Goal: Information Seeking & Learning: Learn about a topic

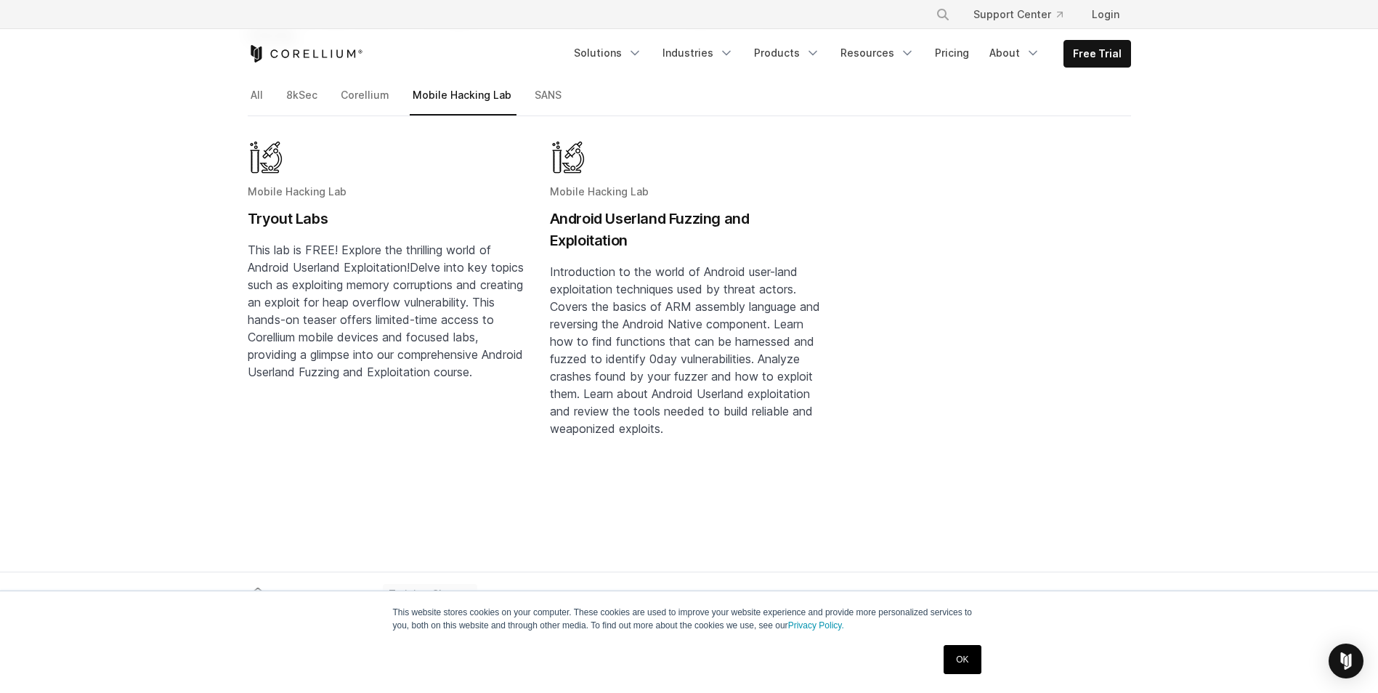
scroll to position [145, 0]
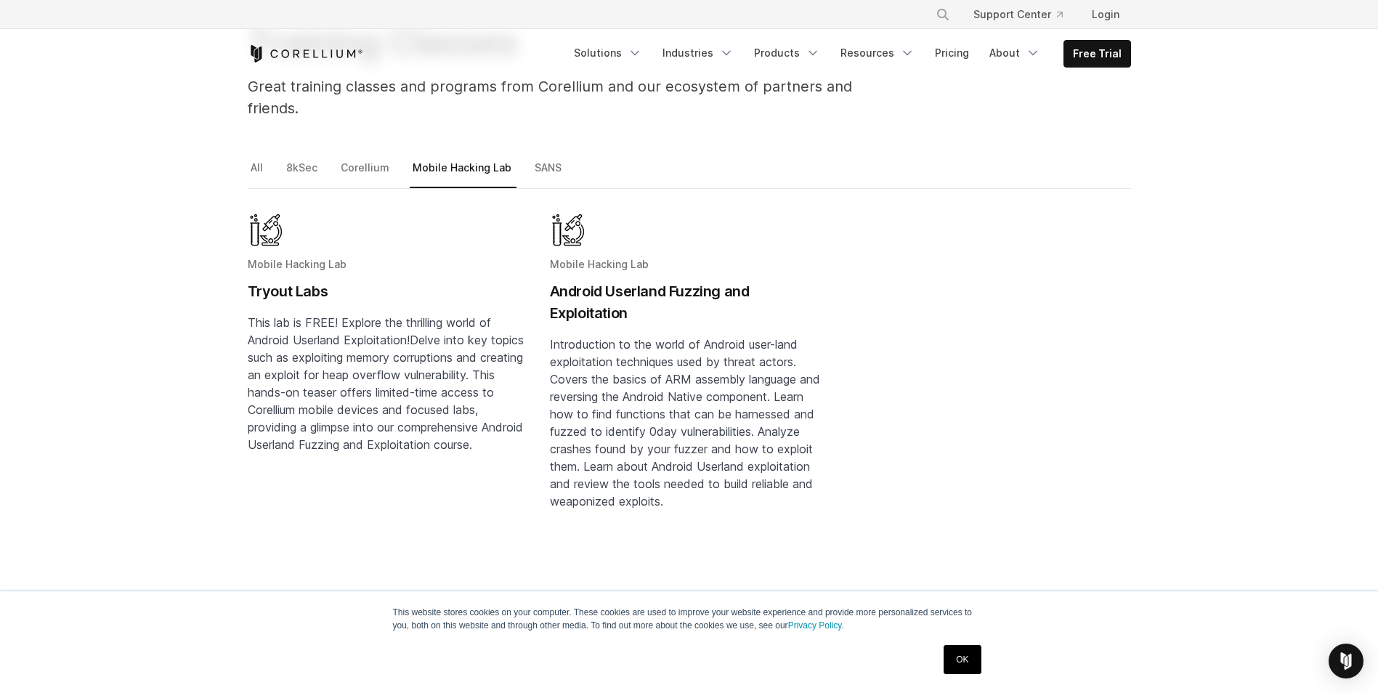
click at [633, 280] on h2 "Android Userland Fuzzing and Exploitation" at bounding box center [689, 302] width 279 height 44
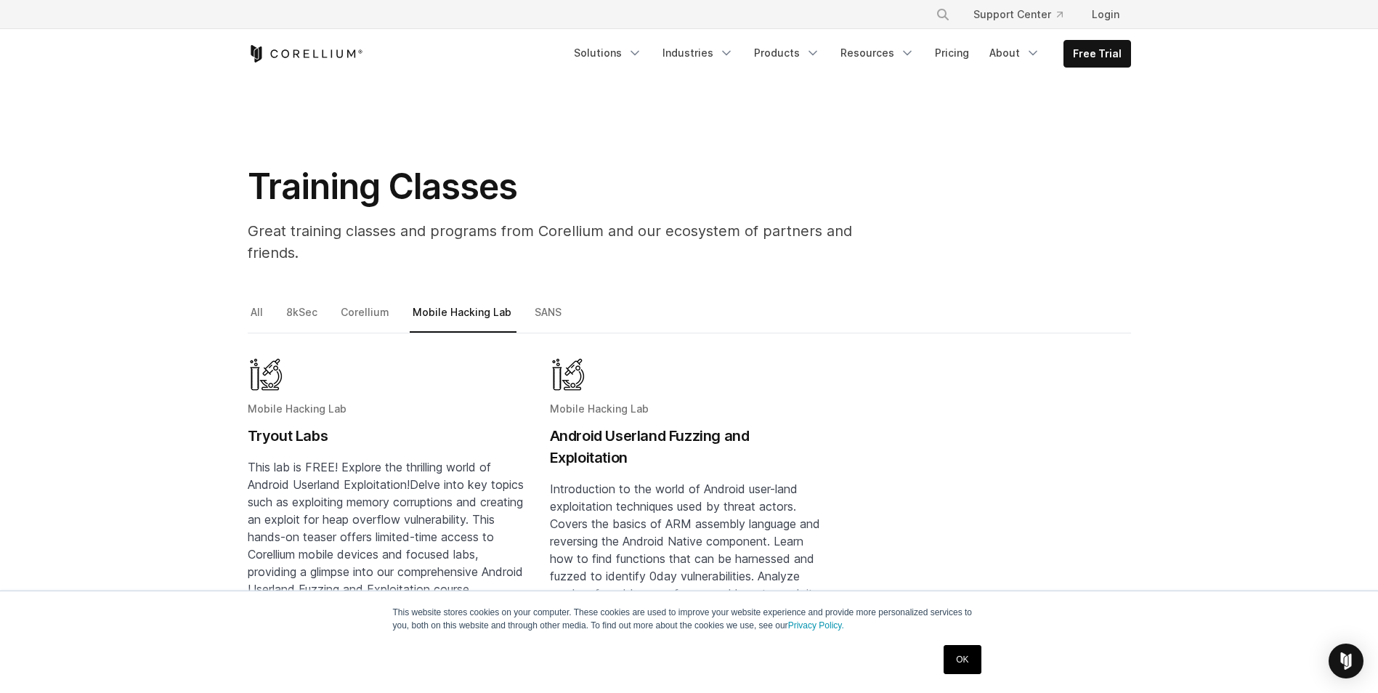
scroll to position [0, 0]
click at [359, 304] on link "Corellium" at bounding box center [366, 319] width 57 height 31
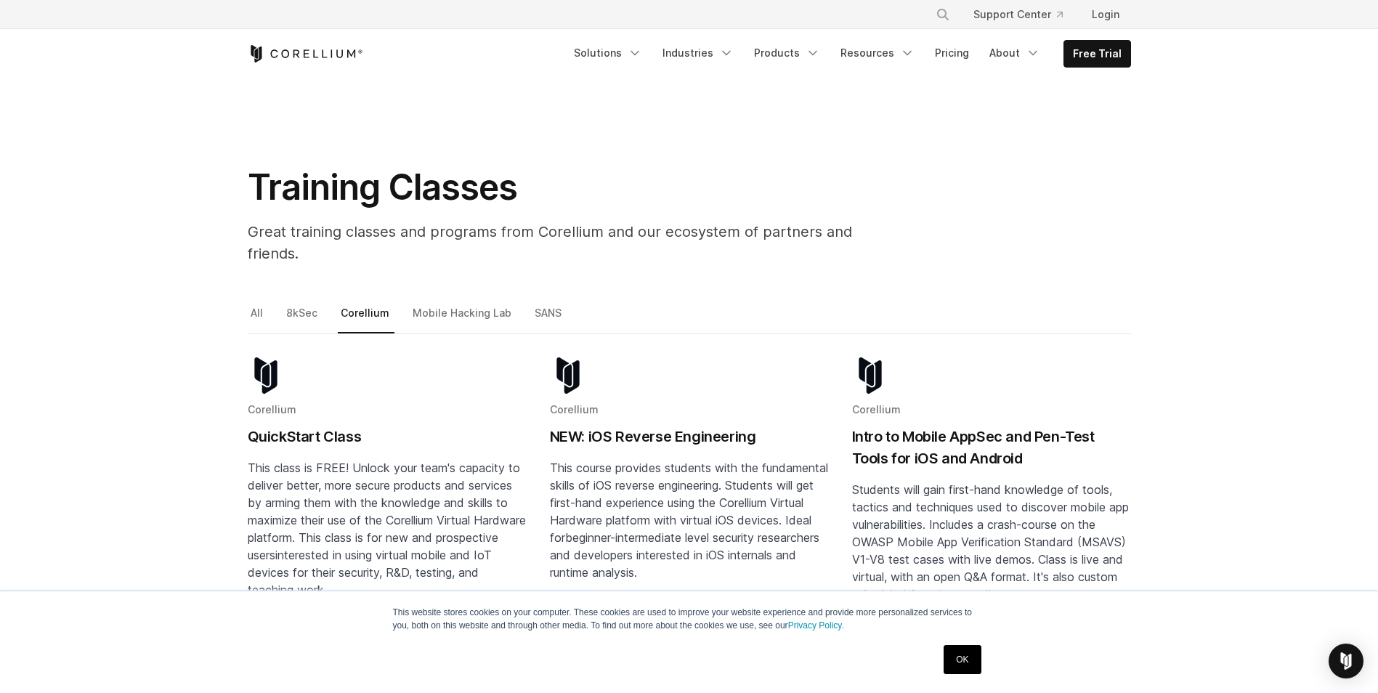
click at [639, 402] on div "Corellium NEW: iOS Reverse Engineering This course provides students with the f…" at bounding box center [689, 469] width 279 height 224
